Goal: Information Seeking & Learning: Understand process/instructions

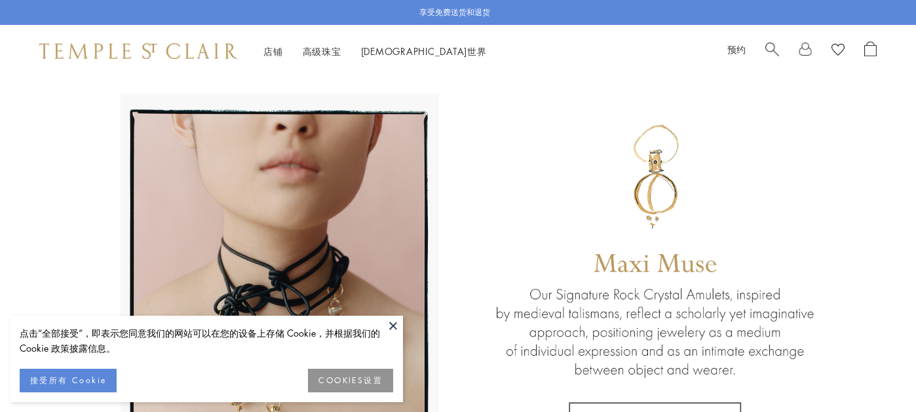
click at [393, 324] on button at bounding box center [393, 326] width 20 height 20
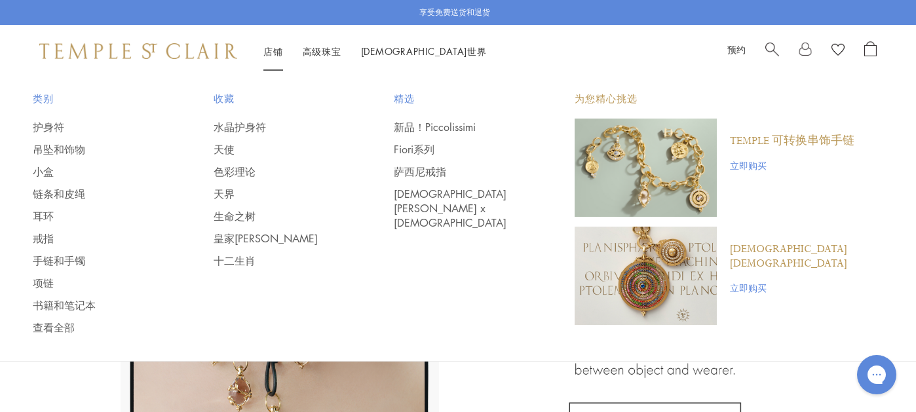
click at [274, 54] on font "店铺" at bounding box center [273, 51] width 20 height 13
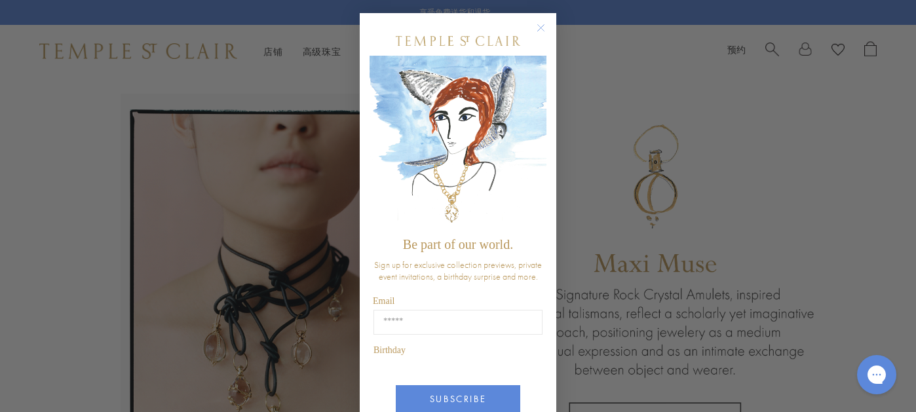
click at [541, 86] on img "POPUP Form" at bounding box center [458, 143] width 177 height 175
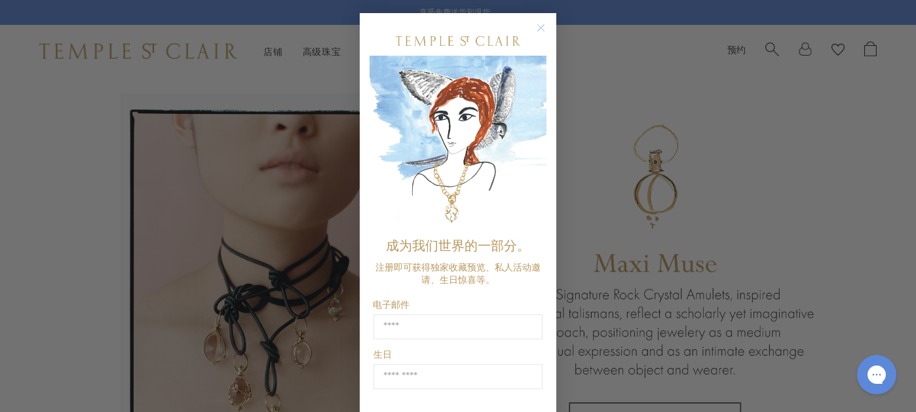
click at [537, 25] on circle "关闭对话框" at bounding box center [541, 28] width 16 height 16
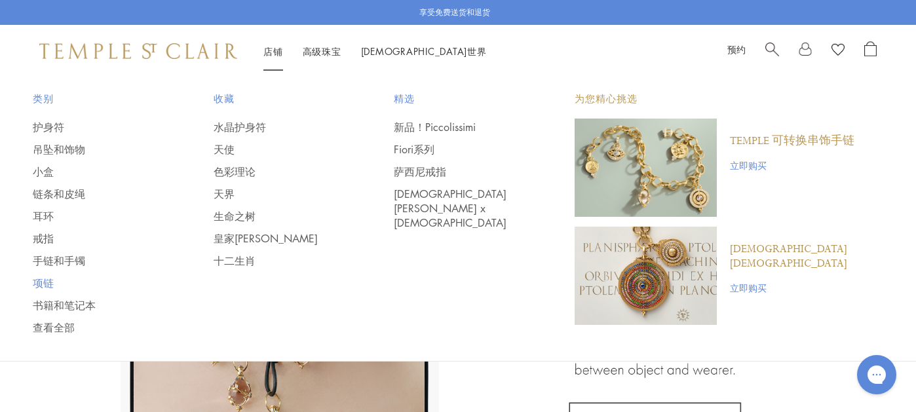
click at [41, 284] on font "项链" at bounding box center [43, 283] width 21 height 14
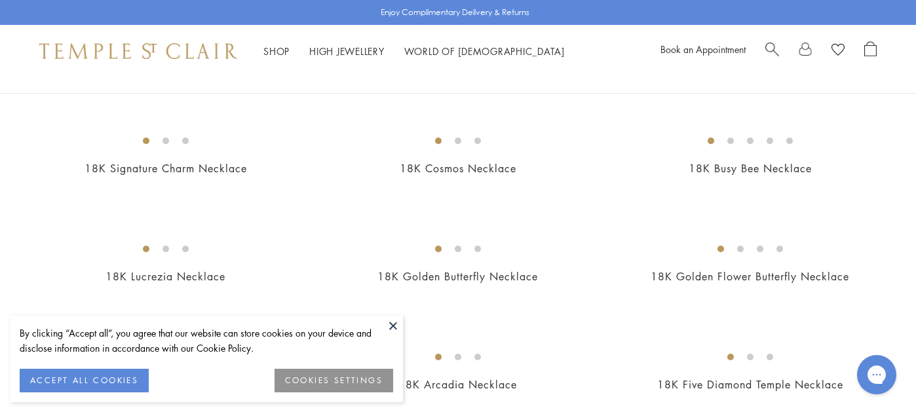
scroll to position [223, 0]
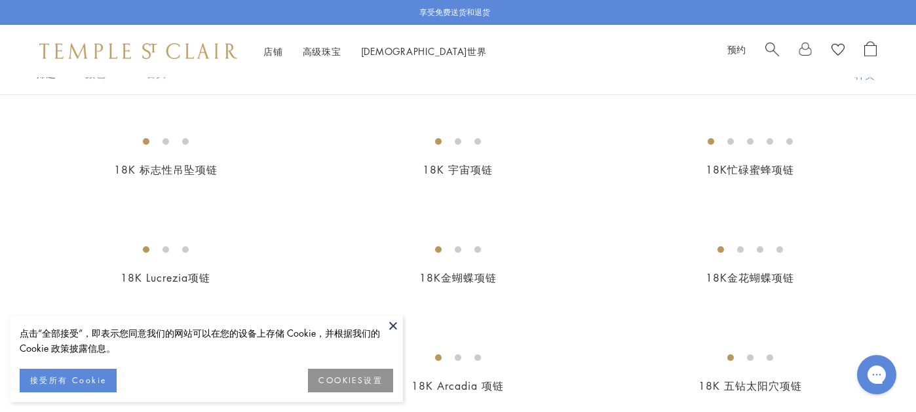
click at [393, 326] on button at bounding box center [393, 326] width 20 height 20
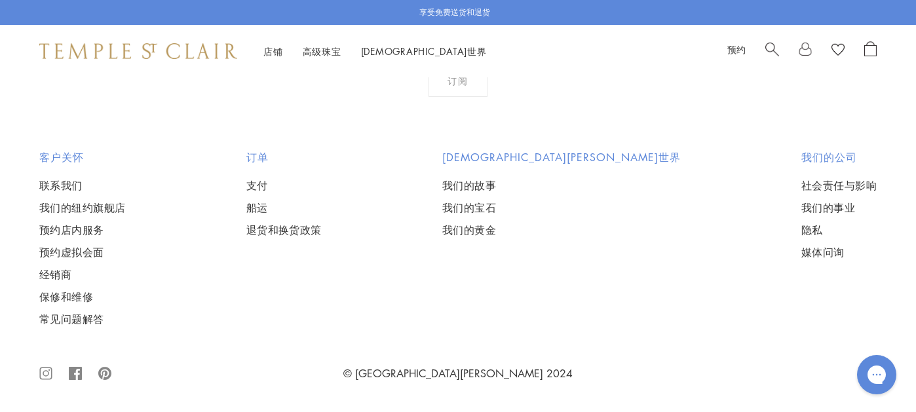
scroll to position [5930, 0]
click at [64, 180] on font "联系我们" at bounding box center [60, 185] width 43 height 14
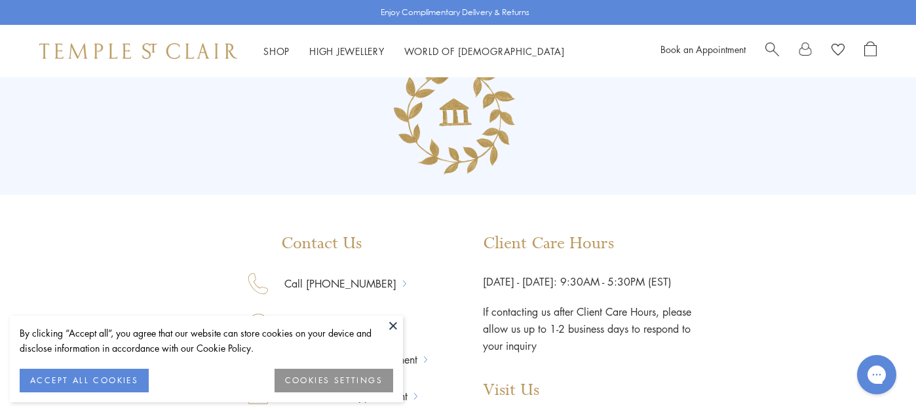
click at [395, 327] on button at bounding box center [393, 326] width 20 height 20
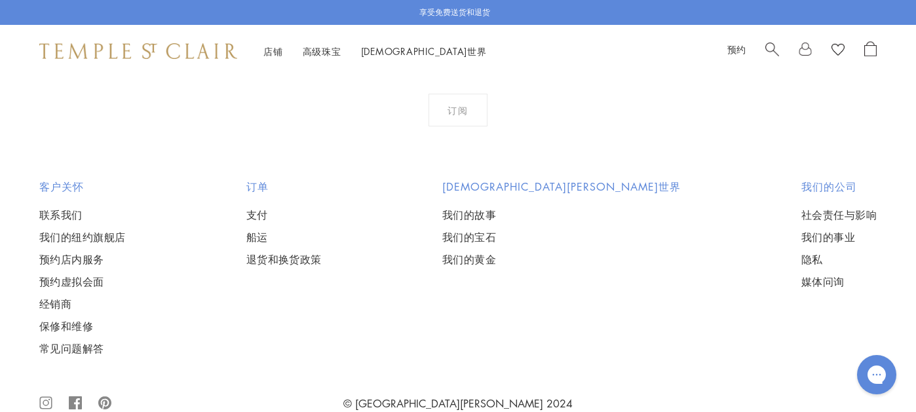
scroll to position [719, 0]
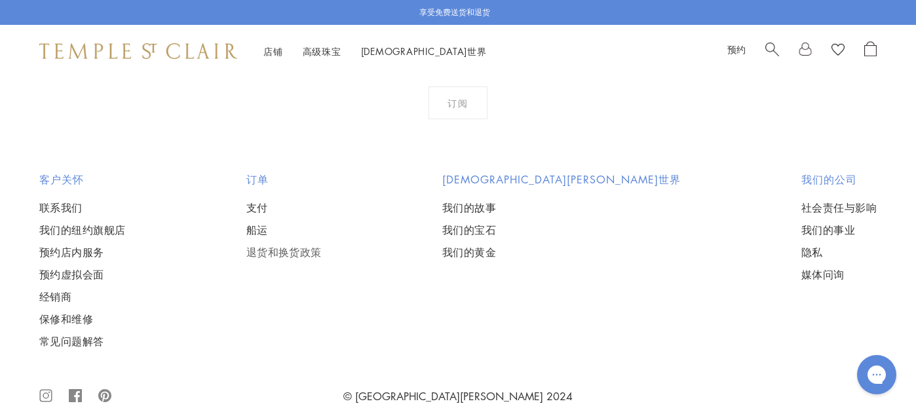
click at [322, 245] on font "退货和换货政策" at bounding box center [283, 252] width 75 height 14
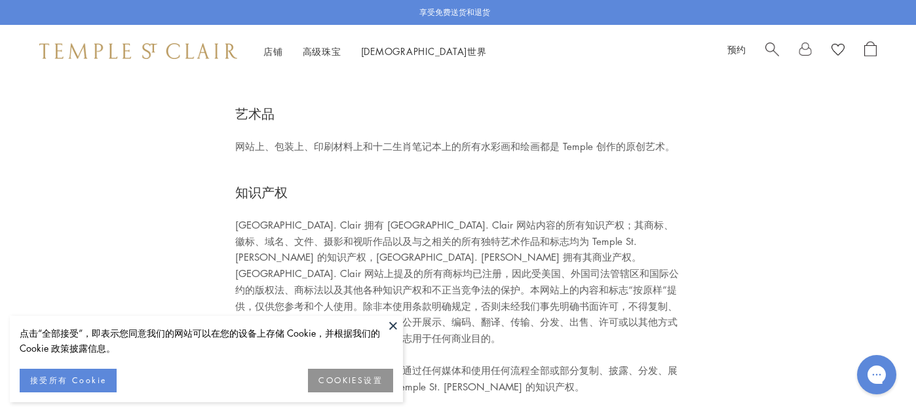
scroll to position [2655, 0]
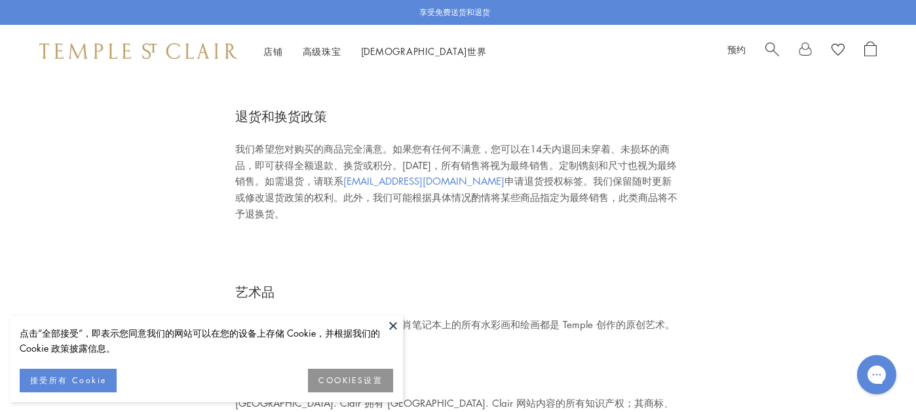
drag, startPoint x: 345, startPoint y: 164, endPoint x: 478, endPoint y: 168, distance: 132.4
click at [478, 168] on span "我们希望您对购买的商品完全满意。如果您有任何不满意，您可以在14天内退回未穿着、未损坏的商品，即可获得全额退款、换货或积分。14天后，所有销售将视为最终销售。…" at bounding box center [456, 165] width 442 height 46
copy font "clientservices@templestclair.co"
